Goal: Information Seeking & Learning: Check status

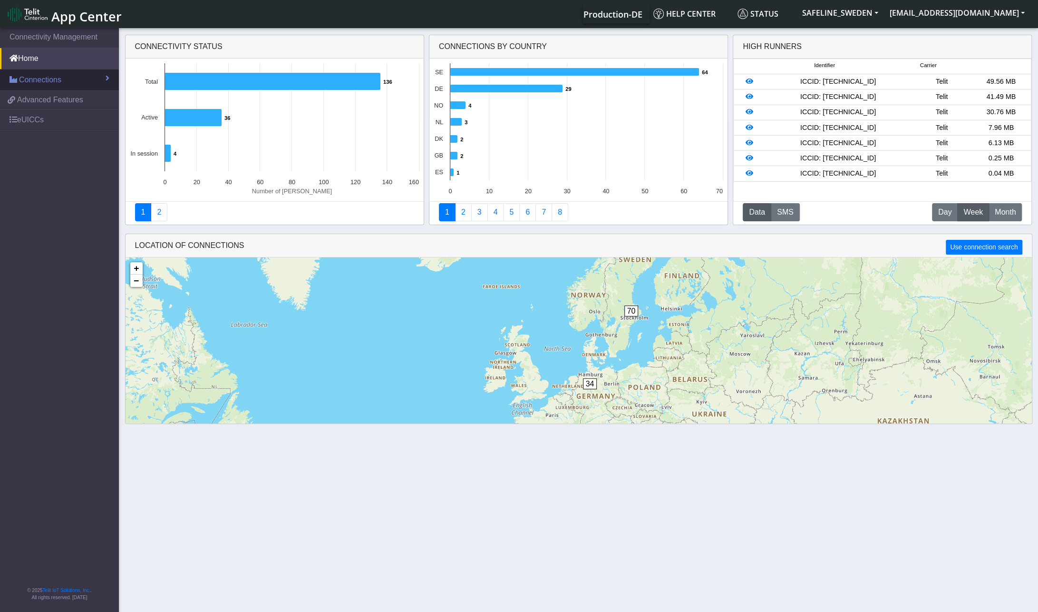
click at [106, 78] on span at bounding box center [108, 78] width 4 height 8
click at [32, 100] on span "List" at bounding box center [28, 100] width 10 height 10
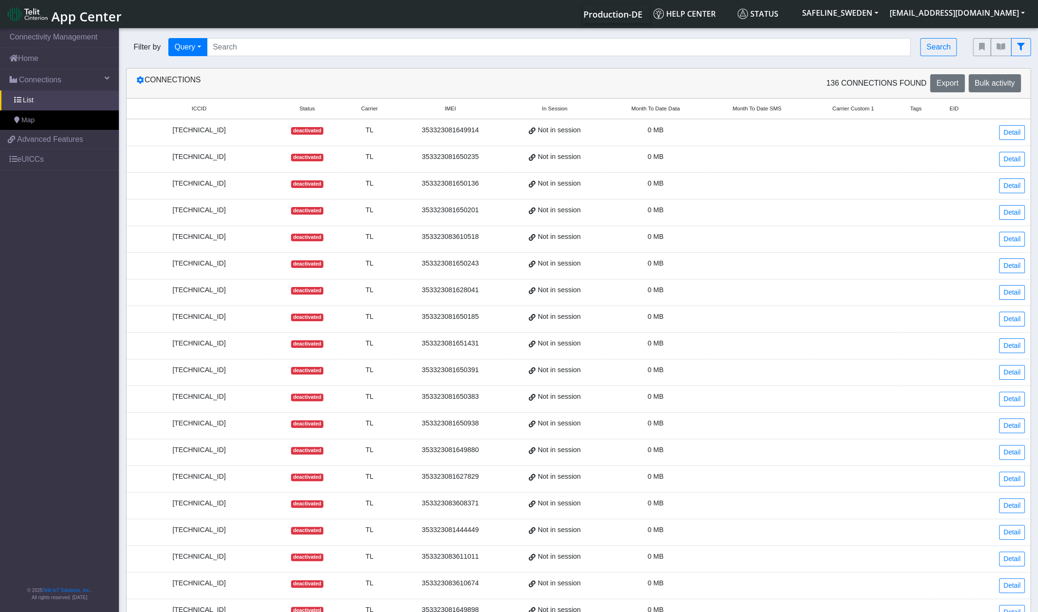
click at [306, 109] on span "Status" at bounding box center [308, 109] width 16 height 8
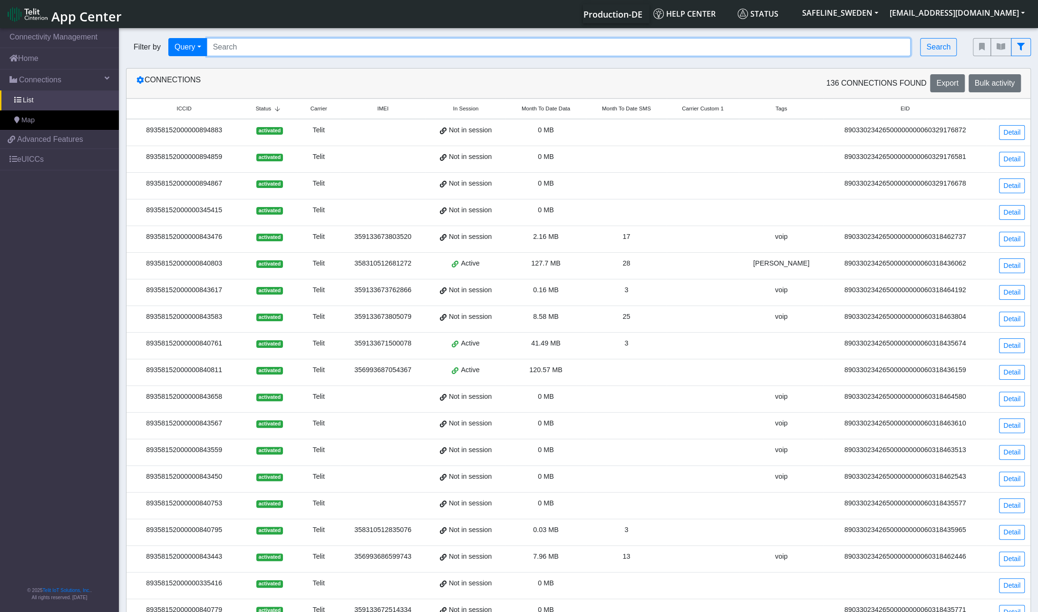
click at [321, 45] on input "Search..." at bounding box center [559, 47] width 704 height 18
click at [938, 48] on button "Search" at bounding box center [938, 47] width 37 height 18
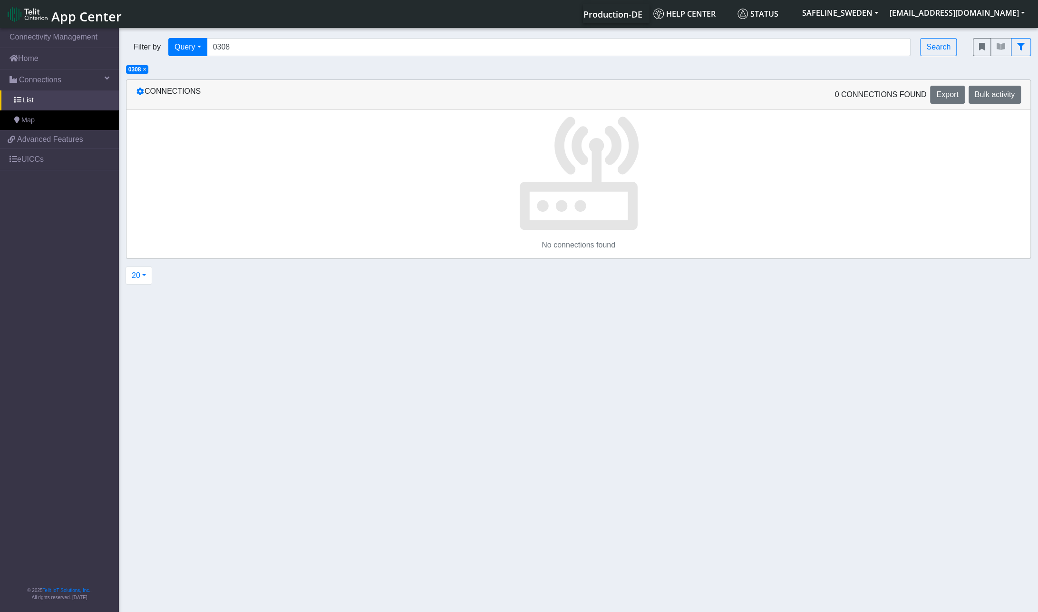
click at [144, 71] on span "×" at bounding box center [144, 69] width 3 height 7
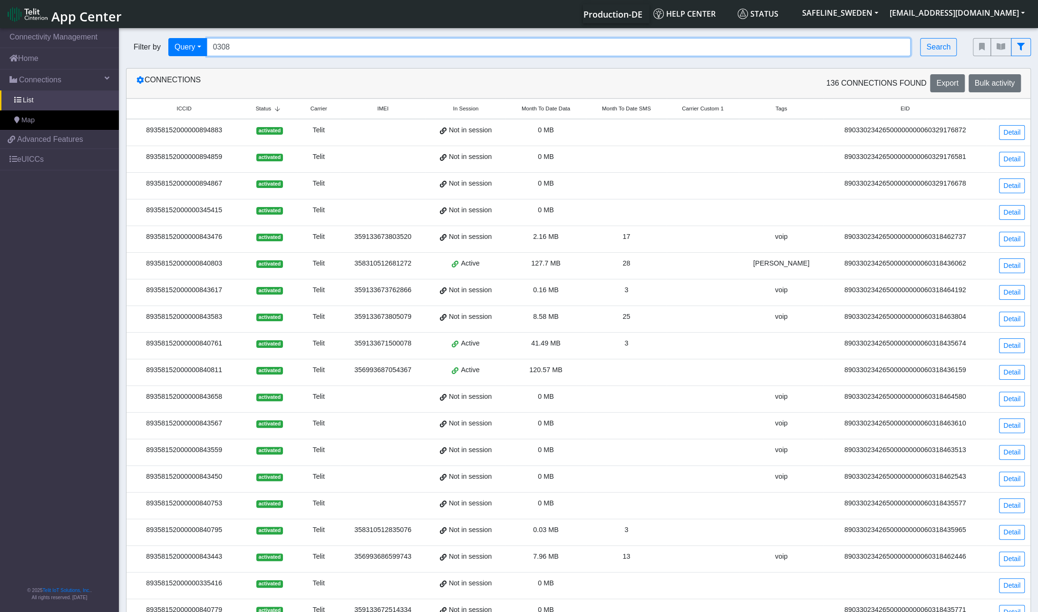
click at [241, 43] on input "0308" at bounding box center [559, 47] width 704 height 18
type input "0"
type input "0803"
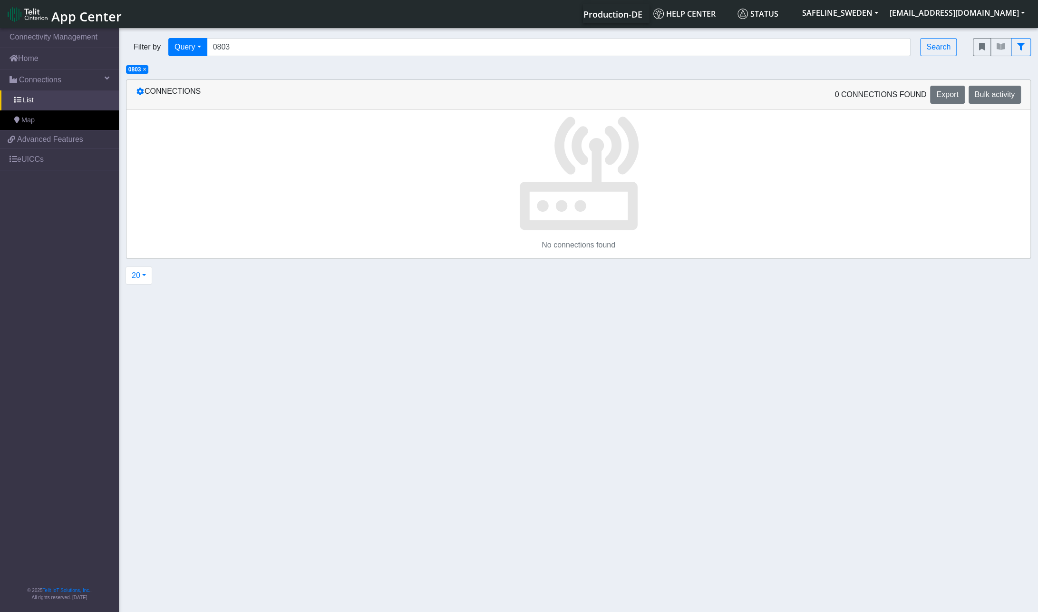
click at [146, 68] on span "×" at bounding box center [144, 69] width 3 height 7
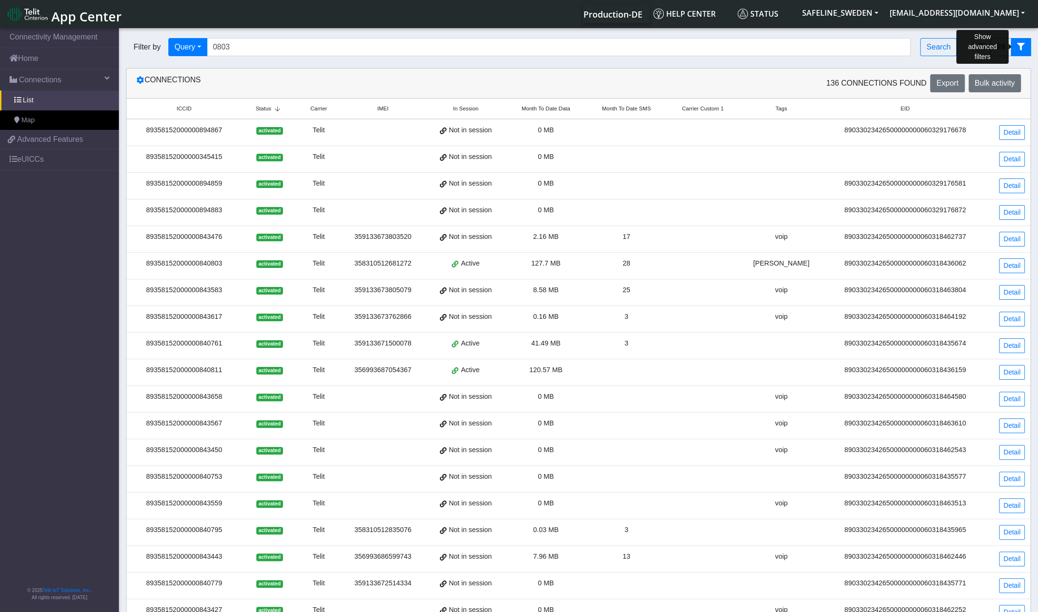
click at [1021, 47] on icon "fitlers menu" at bounding box center [1021, 47] width 8 height 8
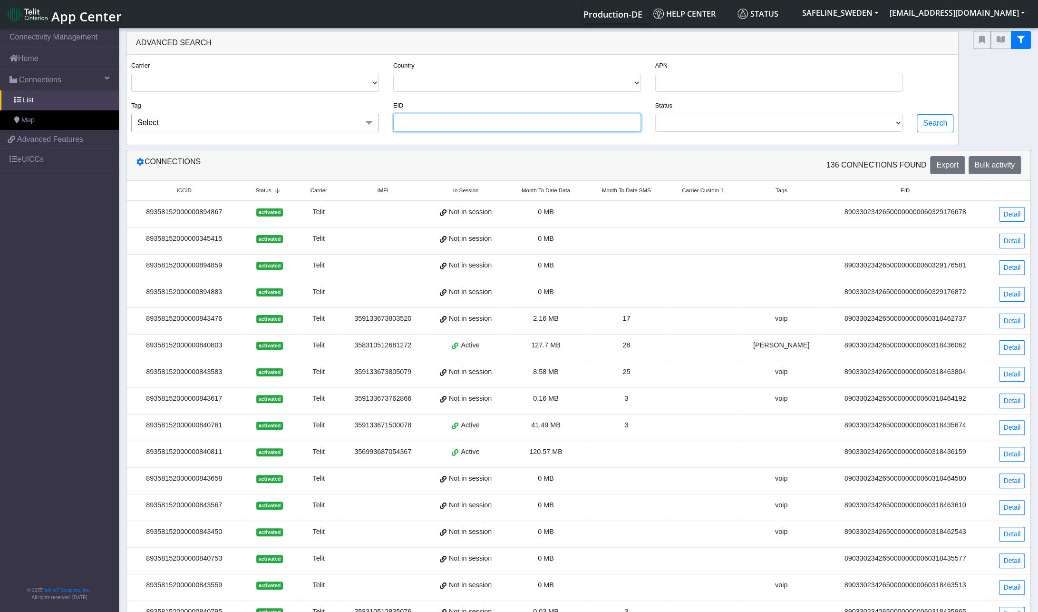
click at [434, 125] on input "EID" at bounding box center [517, 123] width 248 height 18
type input "0803"
click at [929, 126] on button "Search" at bounding box center [935, 123] width 37 height 18
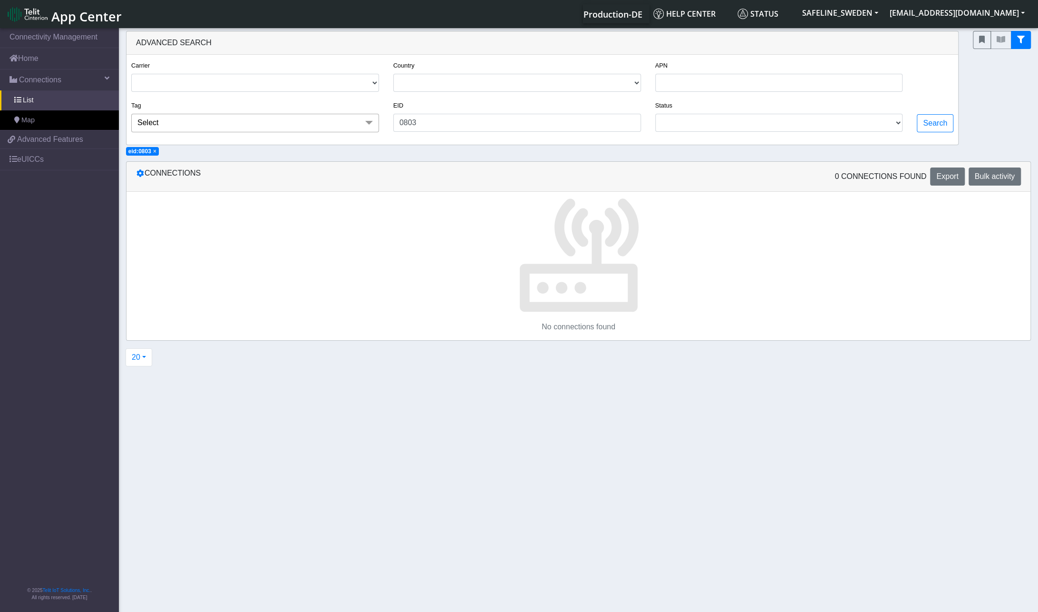
click at [156, 151] on span "×" at bounding box center [154, 151] width 3 height 7
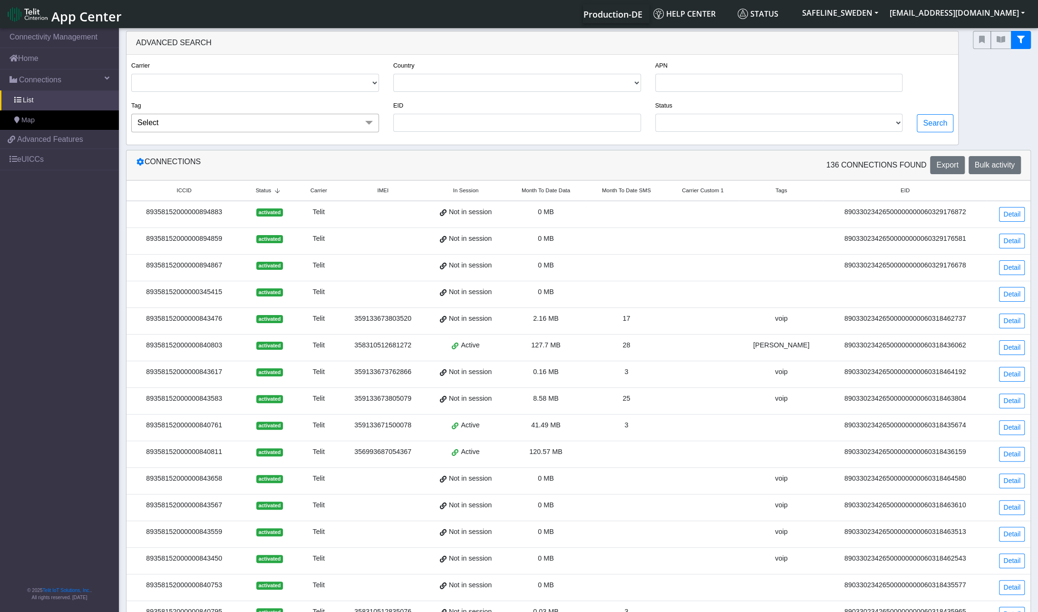
click at [374, 126] on span at bounding box center [369, 123] width 19 height 18
click at [370, 123] on span at bounding box center [369, 123] width 19 height 18
click at [375, 82] on select "TL TELIT" at bounding box center [255, 83] width 248 height 18
click at [376, 82] on select "TL TELIT" at bounding box center [255, 83] width 248 height 18
click at [371, 25] on nav "App Center Production-DE Help center Status SAFELINE_SWEDEN [EMAIL_ADDRESS][DOM…" at bounding box center [519, 14] width 1038 height 28
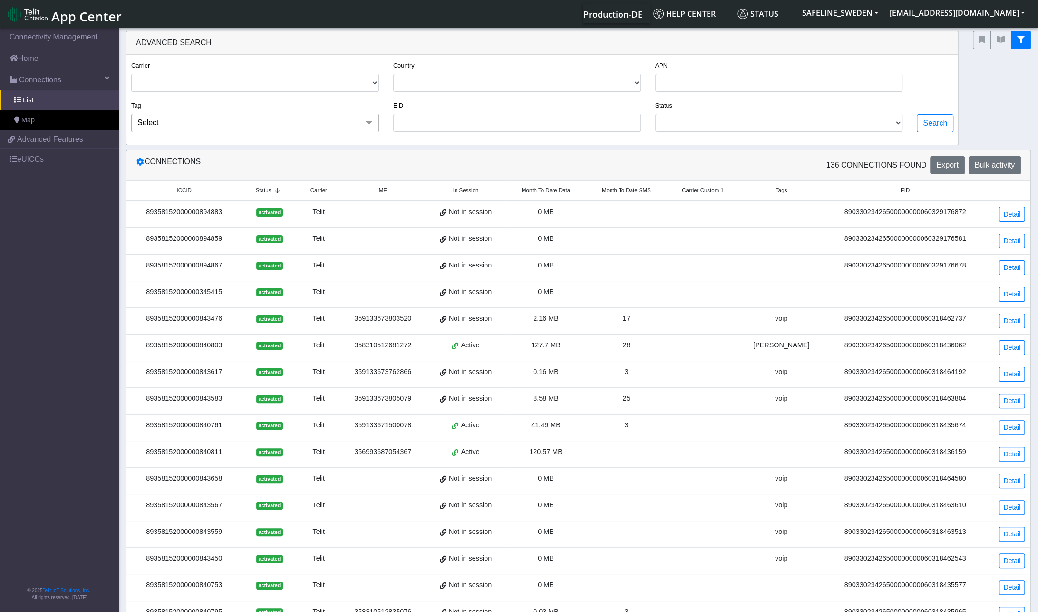
click at [370, 55] on div "Carrier TL TELIT Country [GEOGRAPHIC_DATA] [GEOGRAPHIC_DATA] [GEOGRAPHIC_DATA] …" at bounding box center [542, 100] width 832 height 90
click at [386, 38] on div "Advanced Search" at bounding box center [542, 42] width 832 height 23
click at [246, 82] on select "TL TELIT" at bounding box center [255, 83] width 248 height 18
click at [435, 77] on select "[GEOGRAPHIC_DATA] [GEOGRAPHIC_DATA] [GEOGRAPHIC_DATA] [GEOGRAPHIC_DATA] [GEOGRA…" at bounding box center [517, 83] width 248 height 18
click at [423, 44] on div "Advanced Search" at bounding box center [542, 42] width 832 height 23
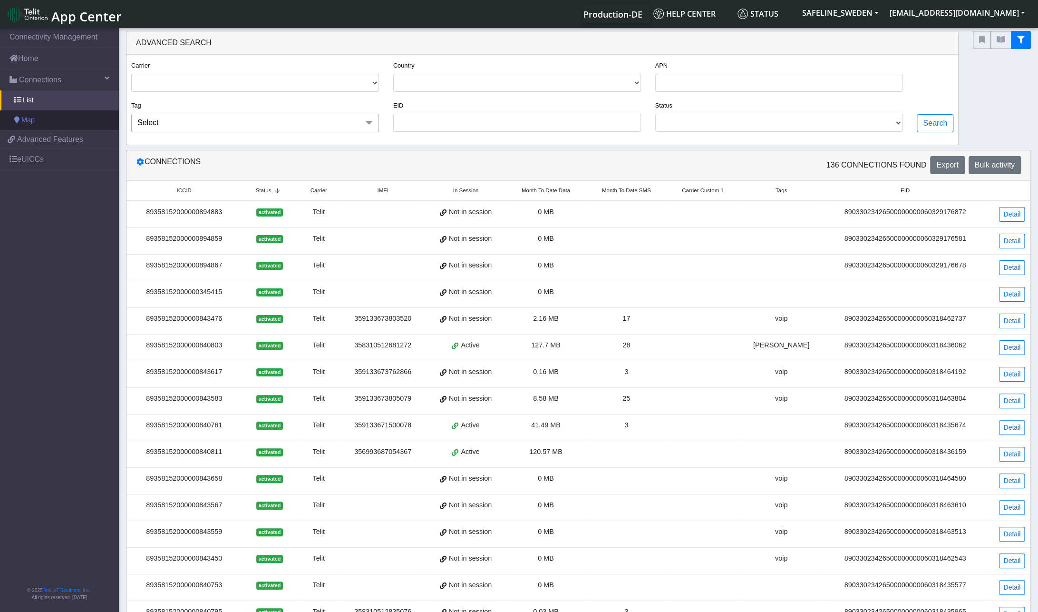
click at [26, 120] on span "Map" at bounding box center [27, 120] width 13 height 10
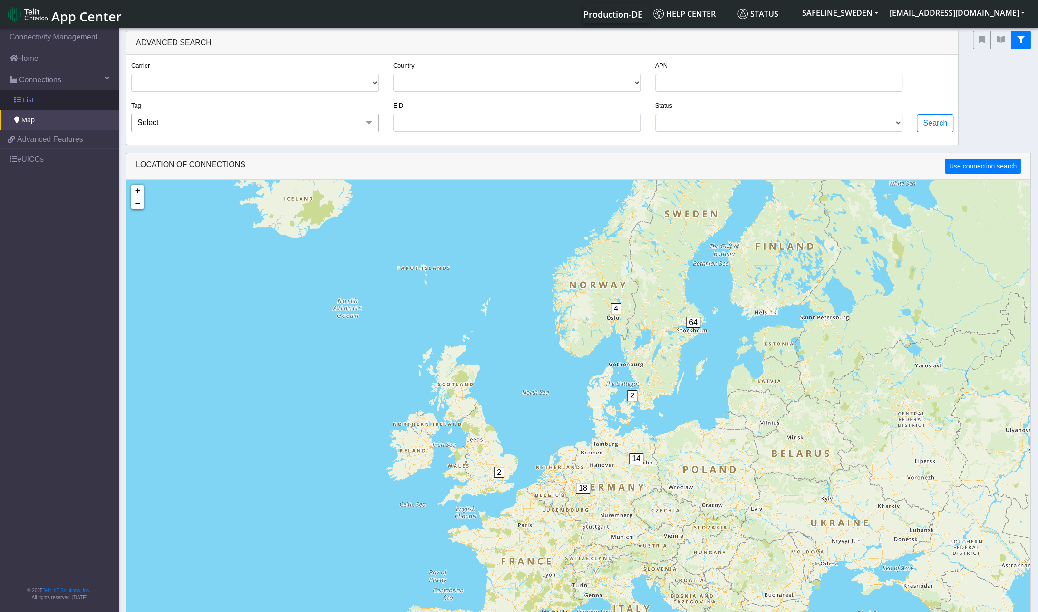
click at [29, 100] on span "List" at bounding box center [28, 100] width 10 height 10
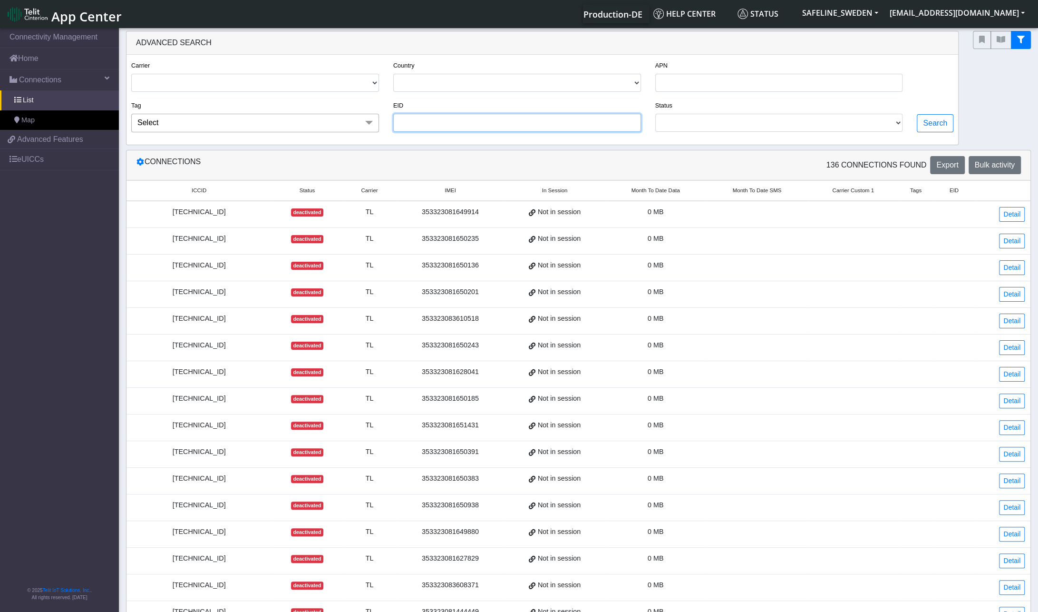
click at [495, 126] on input "EID" at bounding box center [517, 123] width 248 height 18
paste input "[TECHNICAL_ID]"
type input "[TECHNICAL_ID]"
